Goal: Information Seeking & Learning: Learn about a topic

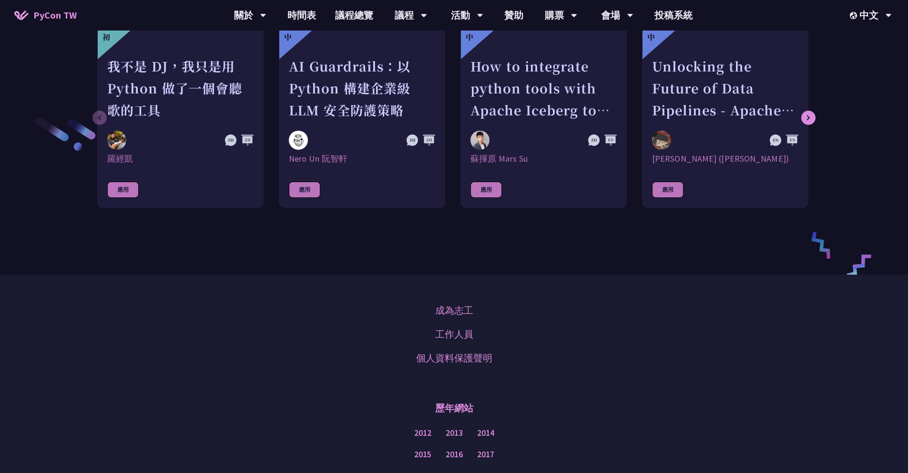
scroll to position [1057, 0]
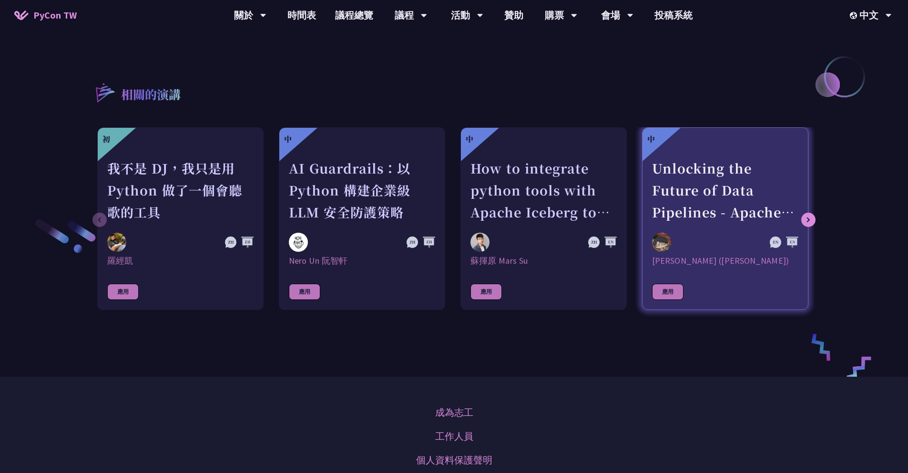
click at [666, 190] on div "Unlocking the Future of Data Pipelines - Apache Airflow 3" at bounding box center [725, 190] width 146 height 66
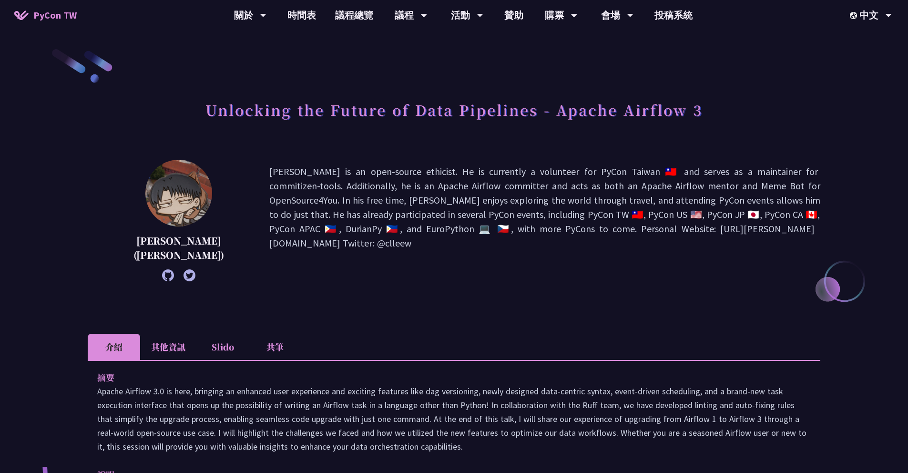
click at [514, 106] on h1 "Unlocking the Future of Data Pipelines - Apache Airflow 3" at bounding box center [454, 109] width 497 height 29
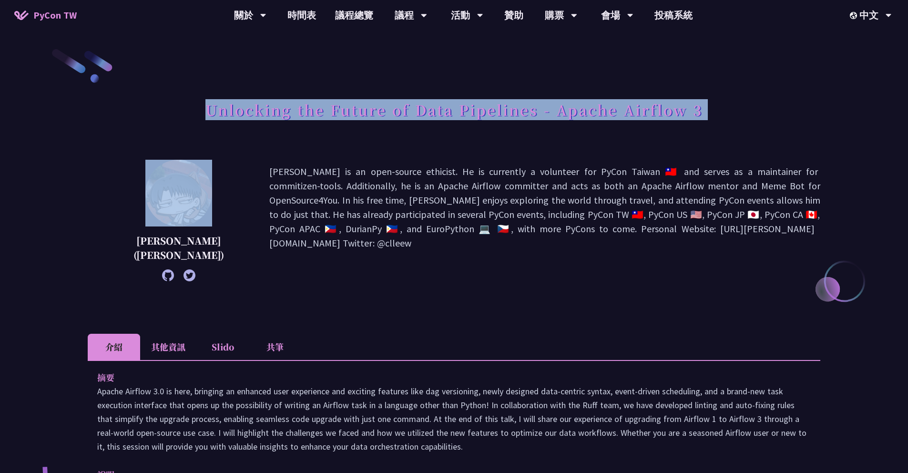
click at [514, 106] on h1 "Unlocking the Future of Data Pipelines - Apache Airflow 3" at bounding box center [454, 109] width 497 height 29
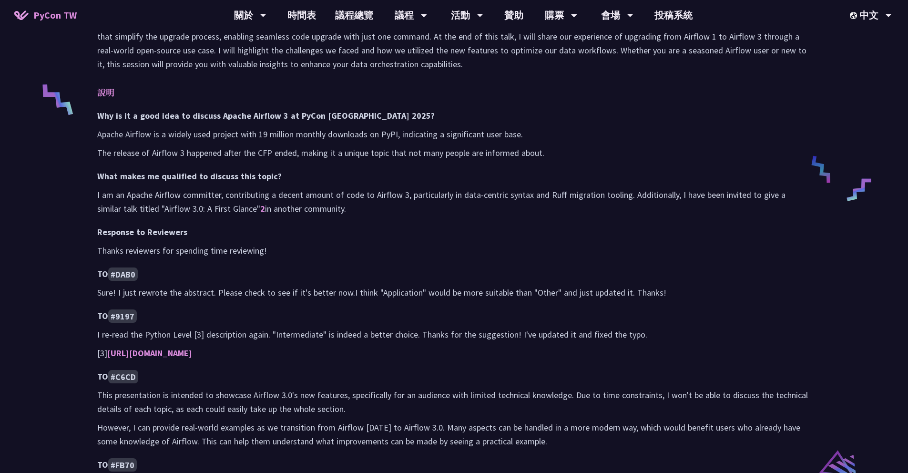
scroll to position [385, 0]
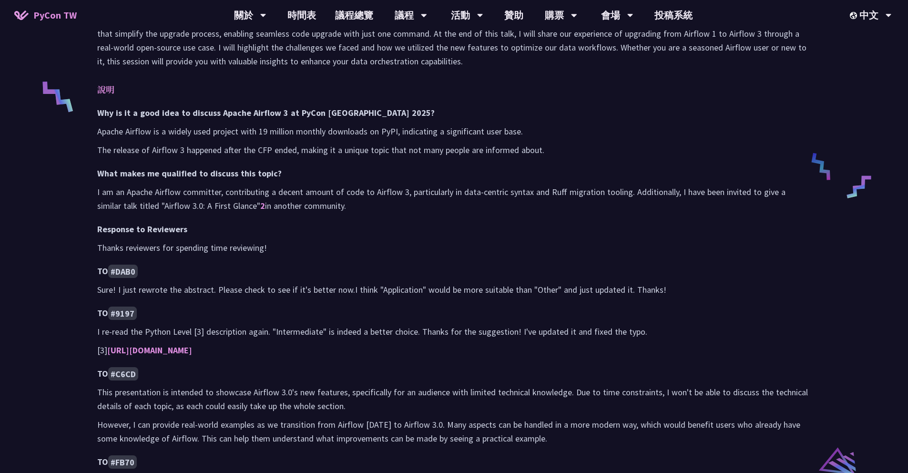
click at [308, 131] on p "Apache Airflow is a widely used project with 19 million monthly downloads on Py…" at bounding box center [454, 131] width 714 height 14
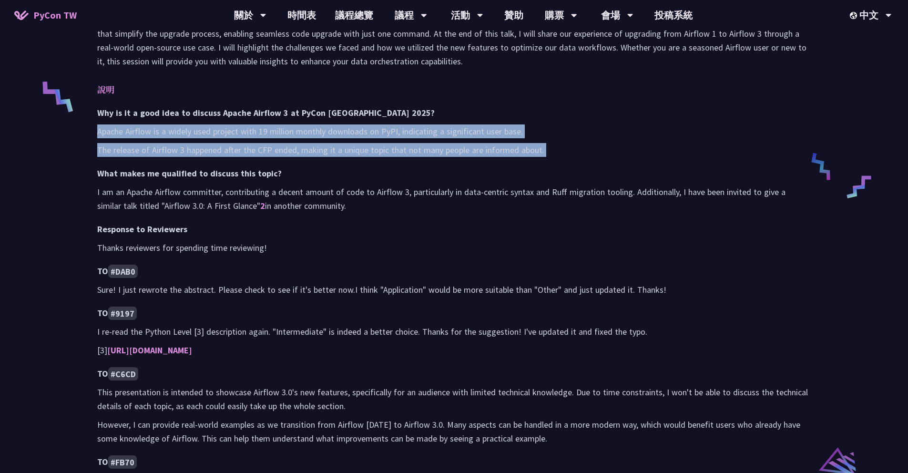
drag, startPoint x: 308, startPoint y: 131, endPoint x: 299, endPoint y: 149, distance: 20.1
click at [299, 149] on div "Why is it a good idea to discuss Apache Airflow 3 at PyCon [GEOGRAPHIC_DATA] 20…" at bounding box center [454, 296] width 714 height 381
click at [303, 137] on p "Apache Airflow is a widely used project with 19 million monthly downloads on Py…" at bounding box center [454, 131] width 714 height 14
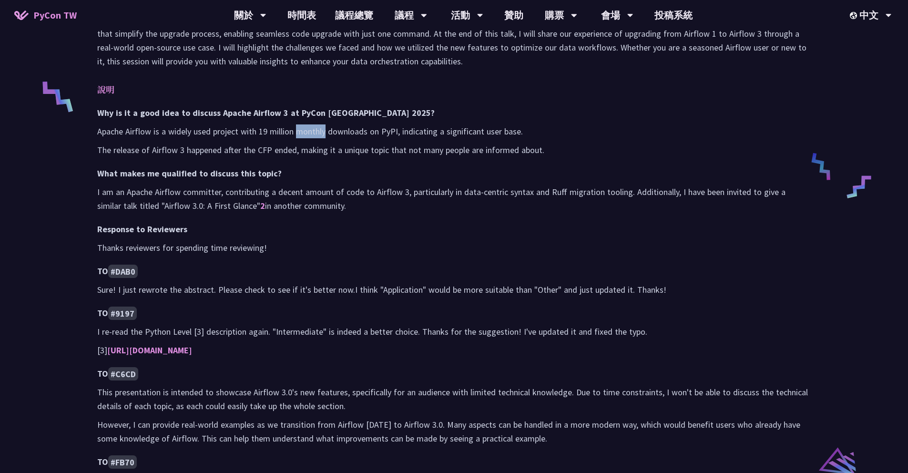
click at [304, 137] on p "Apache Airflow is a widely used project with 19 million monthly downloads on Py…" at bounding box center [454, 131] width 714 height 14
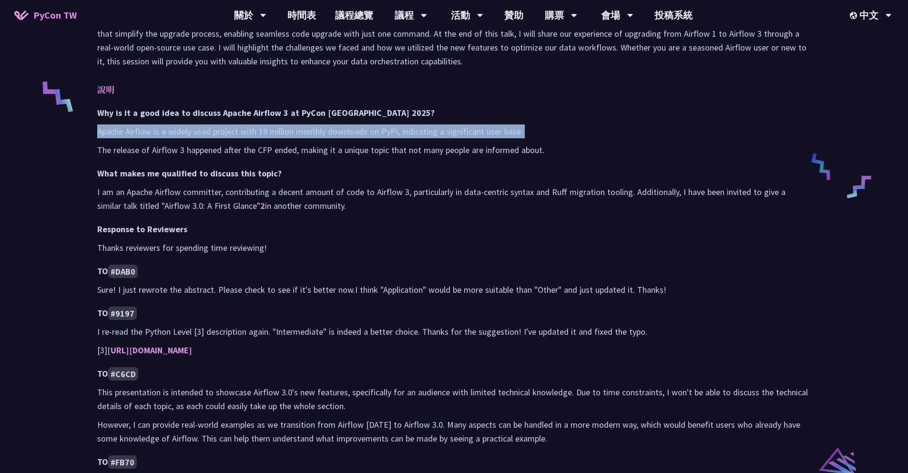
click at [304, 137] on p "Apache Airflow is a widely used project with 19 million monthly downloads on Py…" at bounding box center [454, 131] width 714 height 14
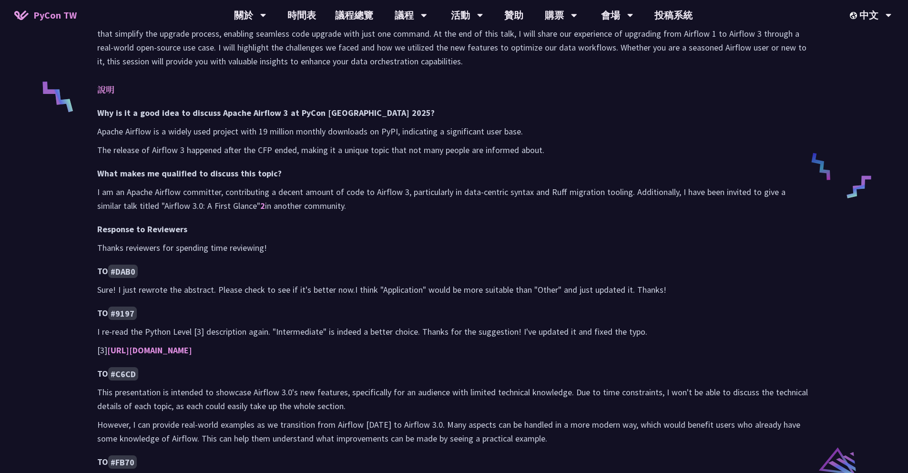
click at [274, 155] on p "The release of Airflow 3 happened after the CFP ended, making it a unique topic…" at bounding box center [454, 150] width 714 height 14
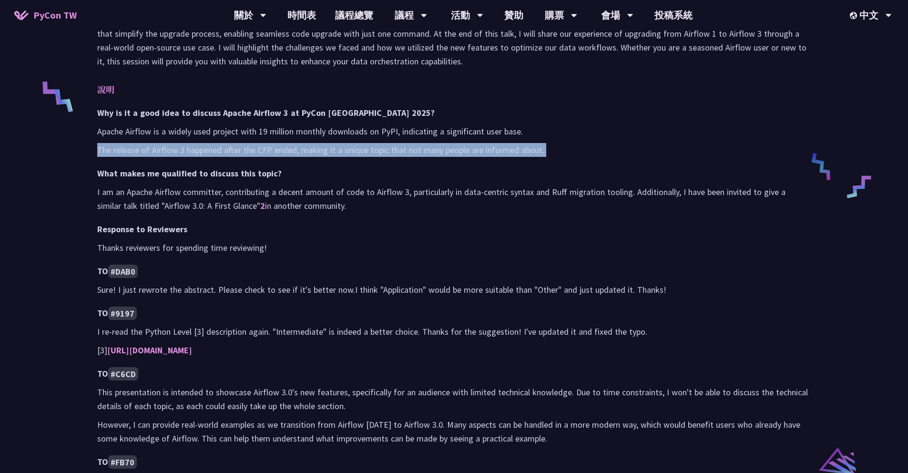
click at [274, 155] on p "The release of Airflow 3 happened after the CFP ended, making it a unique topic…" at bounding box center [454, 150] width 714 height 14
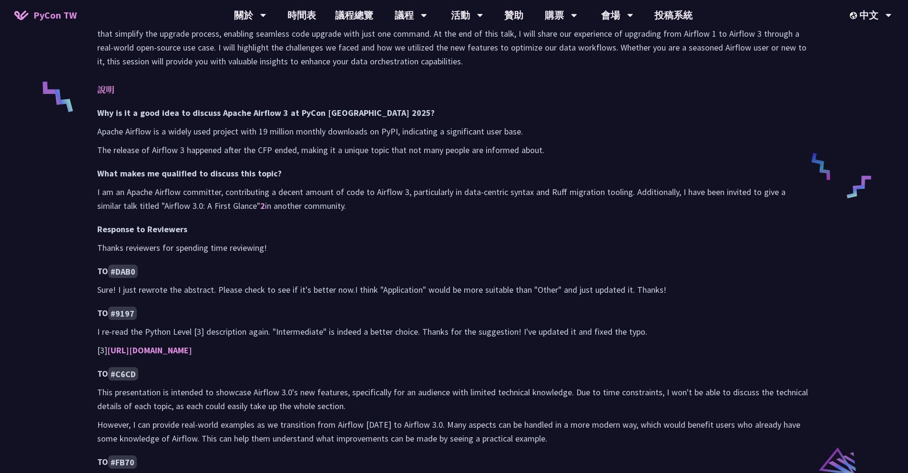
click at [275, 177] on h3 "What makes me qualified to discuss this topic?" at bounding box center [454, 173] width 714 height 14
click at [281, 198] on p "I am an Apache Airflow committer, contributing a decent amount of code to Airfl…" at bounding box center [454, 199] width 714 height 28
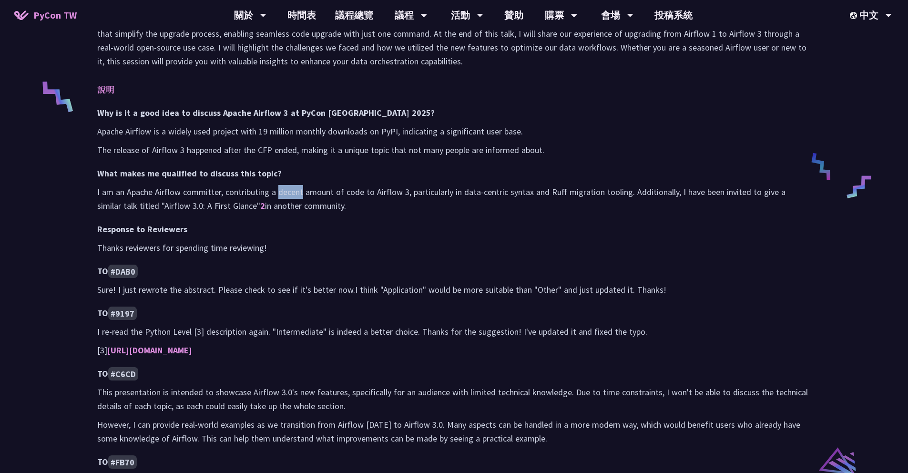
click at [281, 198] on p "I am an Apache Airflow committer, contributing a decent amount of code to Airfl…" at bounding box center [454, 199] width 714 height 28
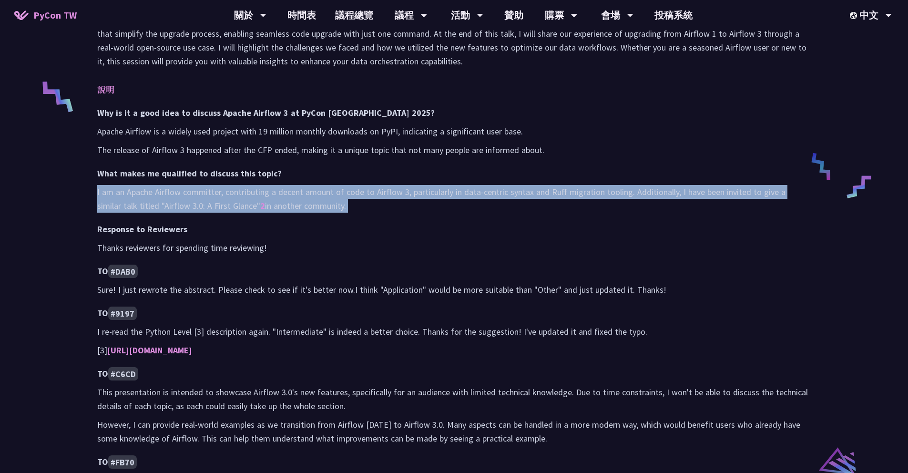
click at [281, 198] on p "I am an Apache Airflow committer, contributing a decent amount of code to Airfl…" at bounding box center [454, 199] width 714 height 28
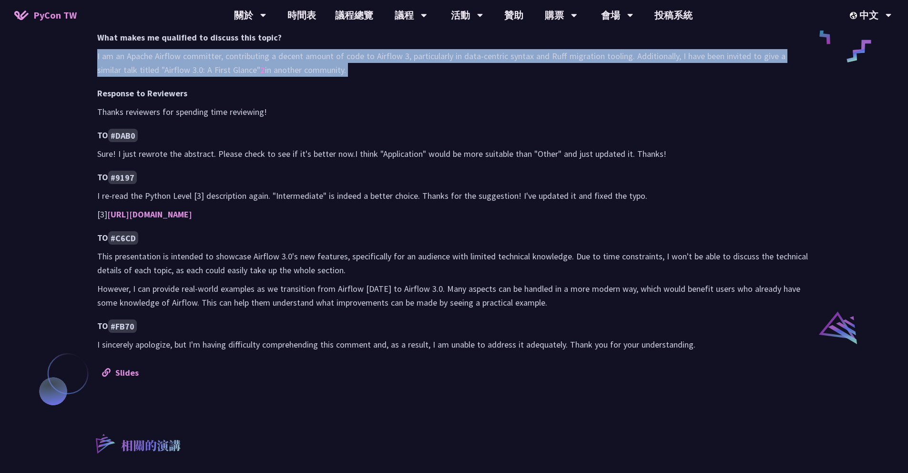
scroll to position [524, 0]
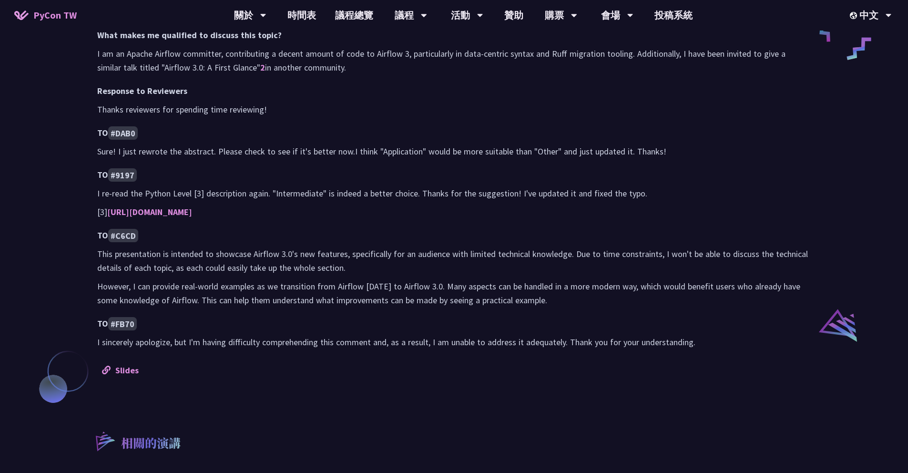
click at [128, 343] on p "I sincerely apologize, but I'm having difficulty comprehending this comment and…" at bounding box center [454, 342] width 714 height 14
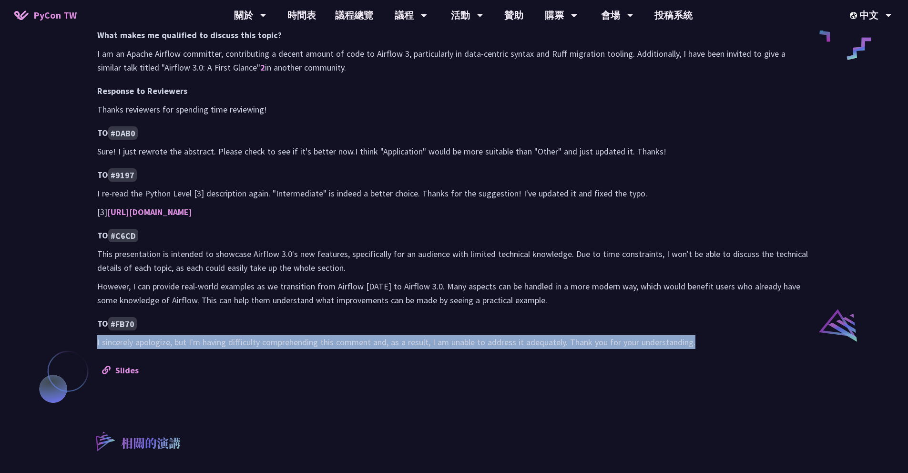
click at [128, 343] on p "I sincerely apologize, but I'm having difficulty comprehending this comment and…" at bounding box center [454, 342] width 714 height 14
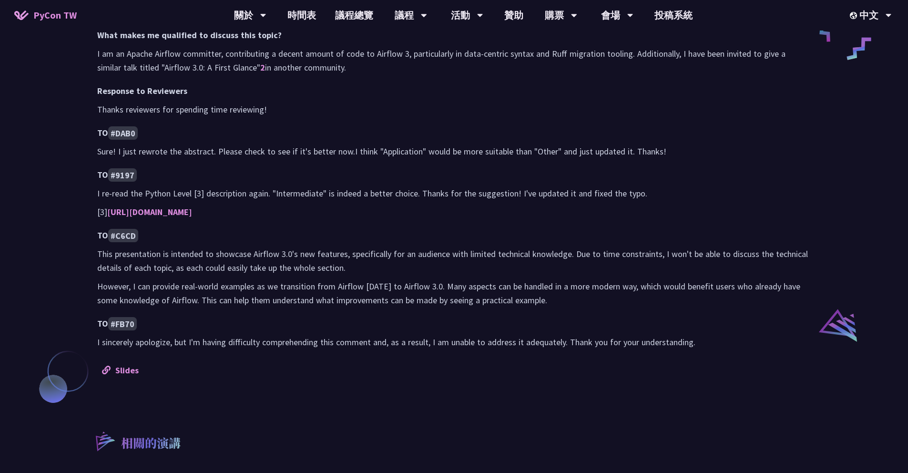
click at [329, 294] on p "However, I can provide real-world examples as we transition from Airflow [DATE]…" at bounding box center [454, 293] width 714 height 28
click at [118, 366] on link "Slides" at bounding box center [120, 370] width 37 height 11
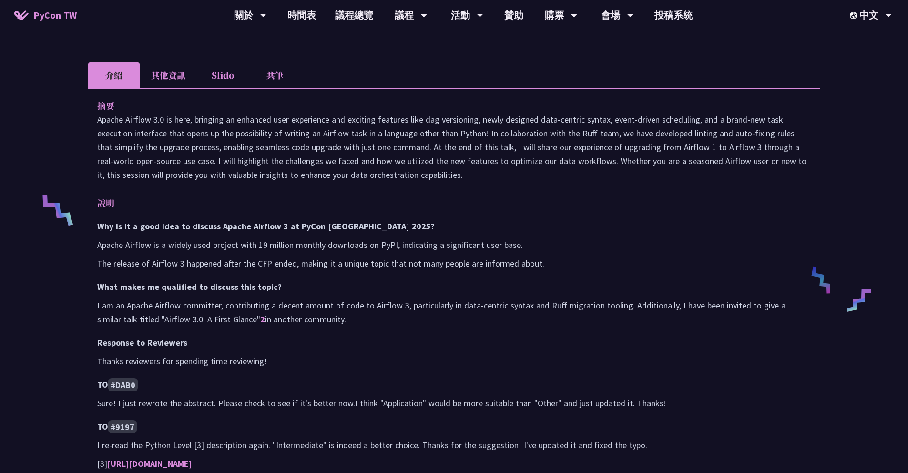
scroll to position [0, 0]
